Goal: Information Seeking & Learning: Learn about a topic

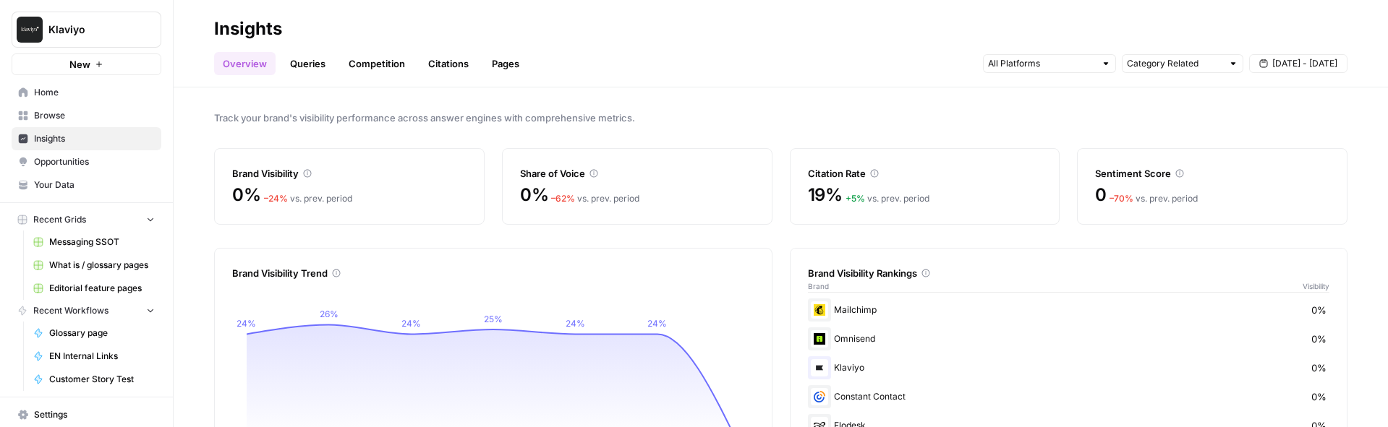
click at [305, 66] on link "Queries" at bounding box center [307, 63] width 53 height 23
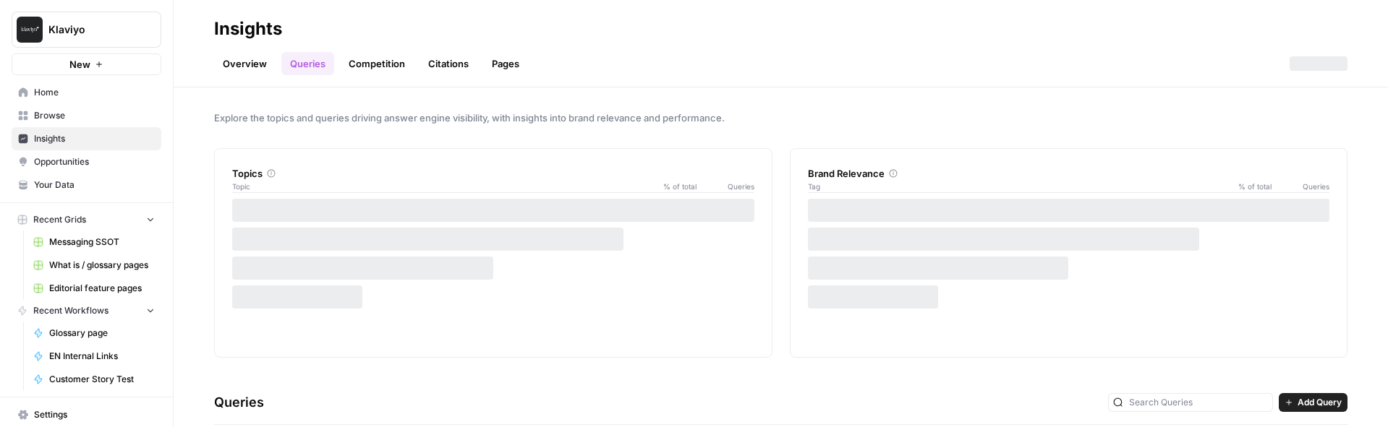
click at [367, 69] on link "Competition" at bounding box center [377, 63] width 74 height 23
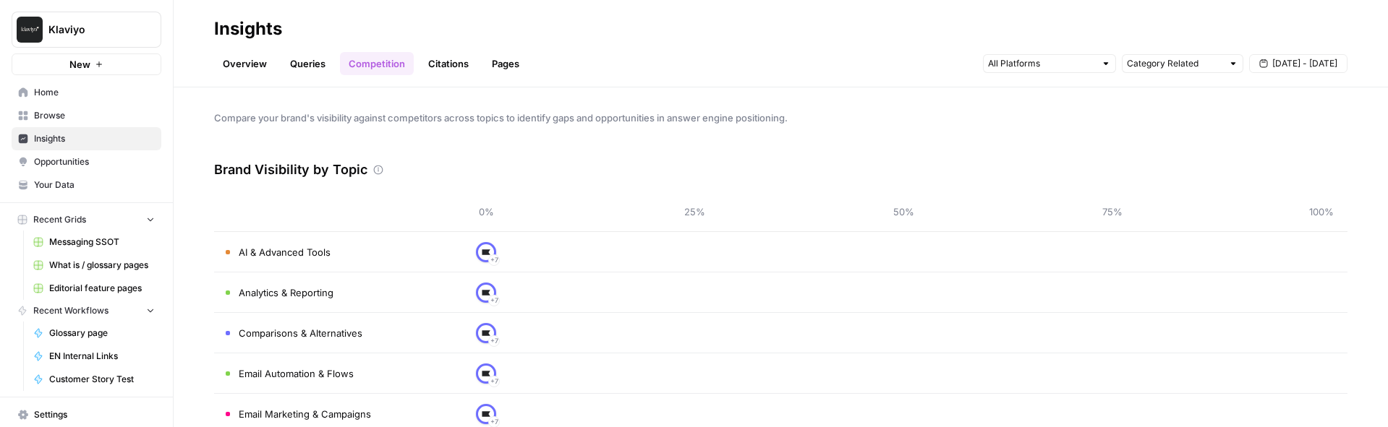
click at [319, 54] on link "Queries" at bounding box center [307, 63] width 53 height 23
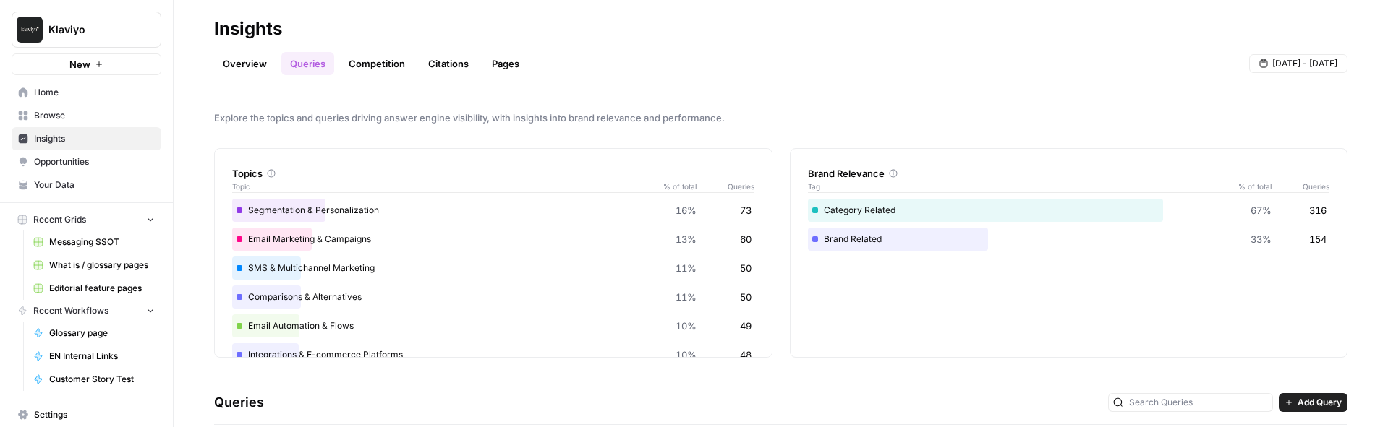
click at [446, 61] on link "Citations" at bounding box center [449, 63] width 58 height 23
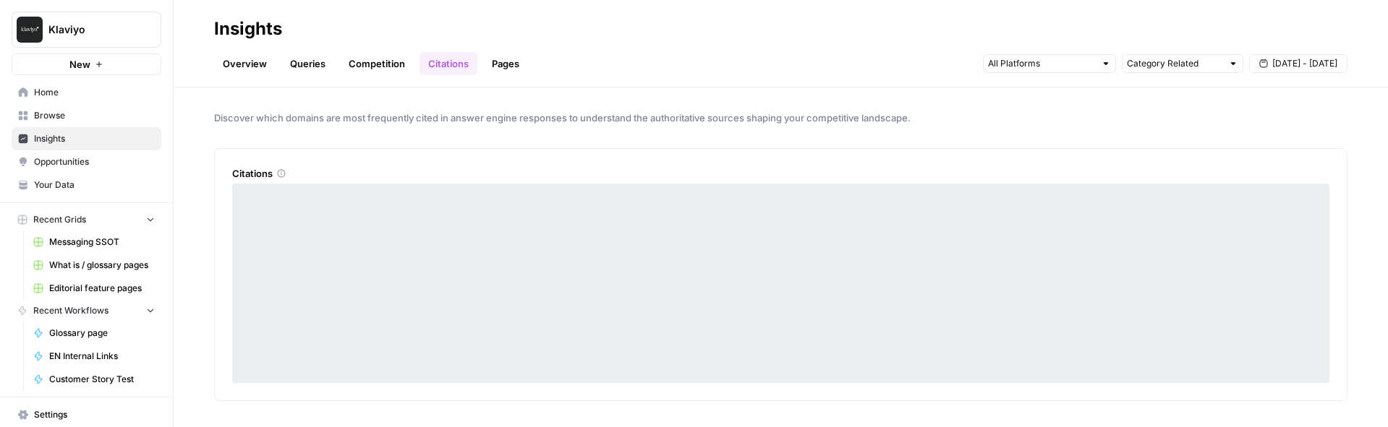
click at [382, 106] on div "Discover which domains are most frequently cited in answer engine responses to …" at bounding box center [781, 258] width 1214 height 340
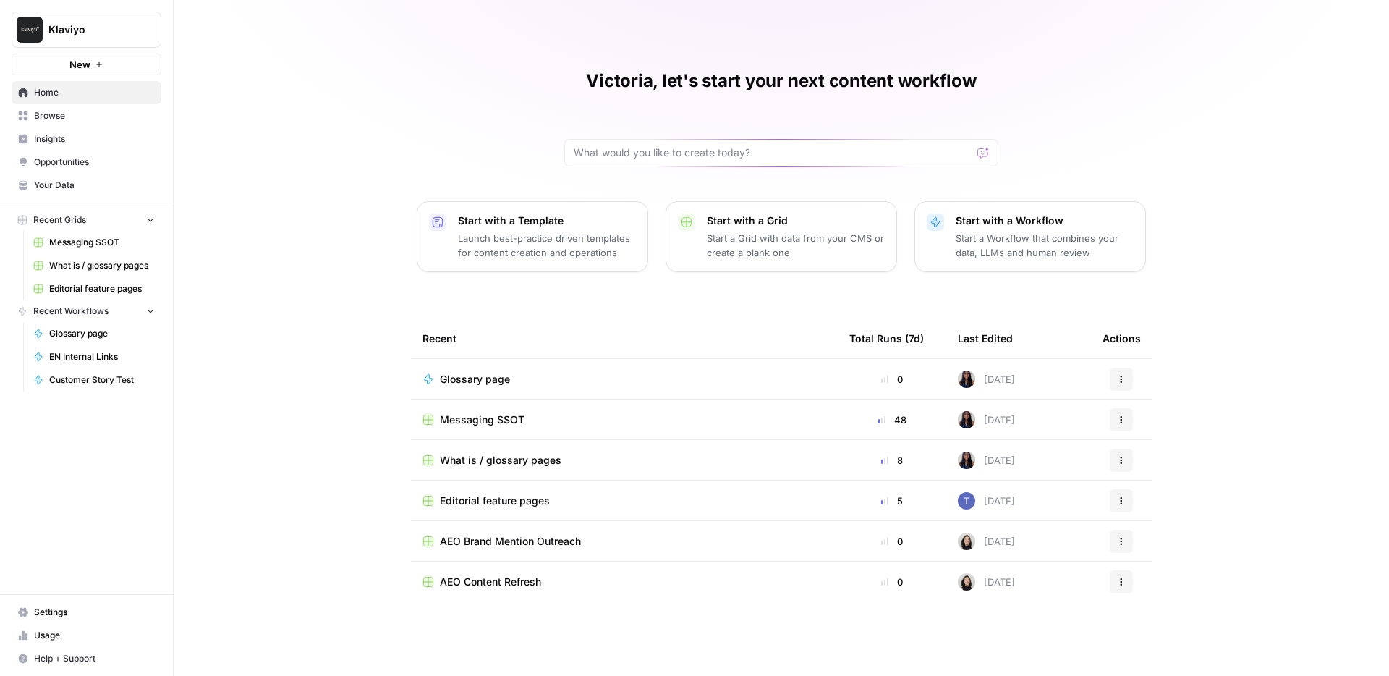
click at [48, 135] on span "Insights" at bounding box center [94, 138] width 121 height 13
